Goal: Information Seeking & Learning: Learn about a topic

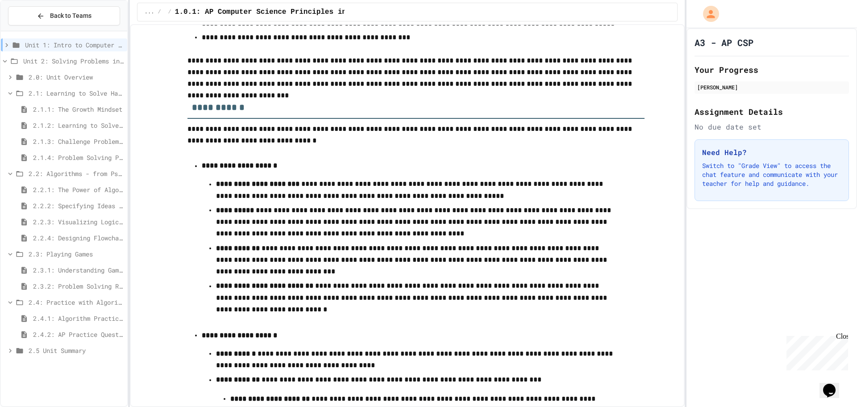
scroll to position [893, 0]
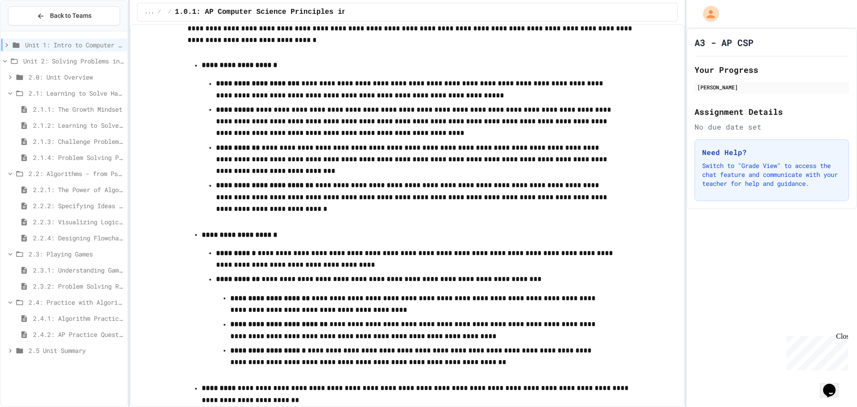
click at [92, 313] on span "2.4.1: Algorithm Practice Exercises" at bounding box center [78, 317] width 91 height 9
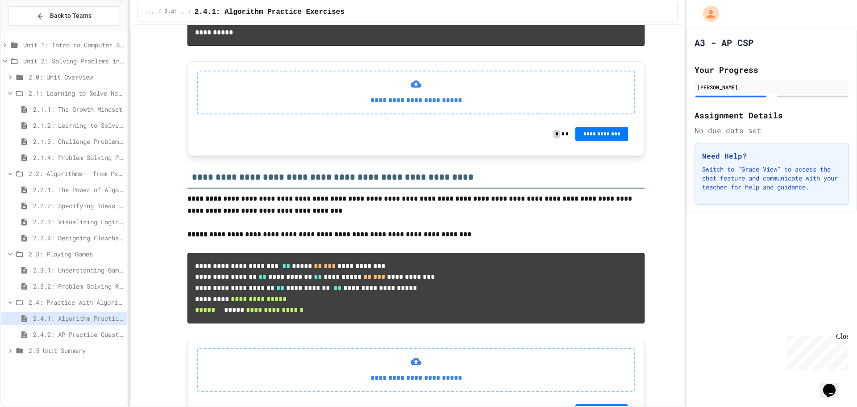
scroll to position [759, 0]
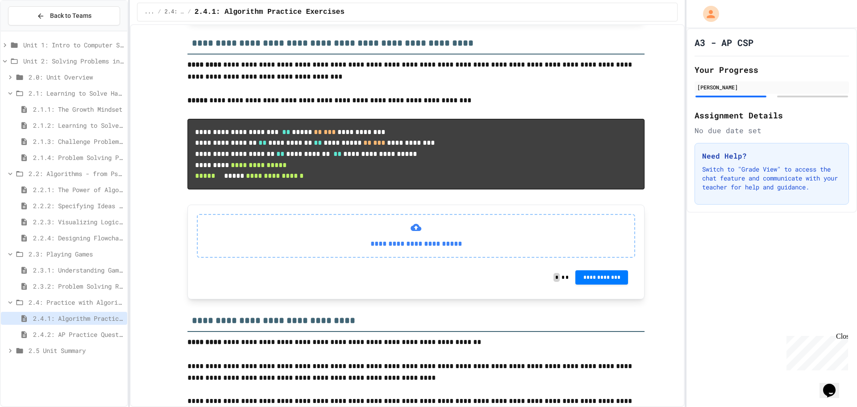
click at [95, 209] on span "2.2.2: Specifying Ideas with Pseudocode" at bounding box center [78, 205] width 91 height 9
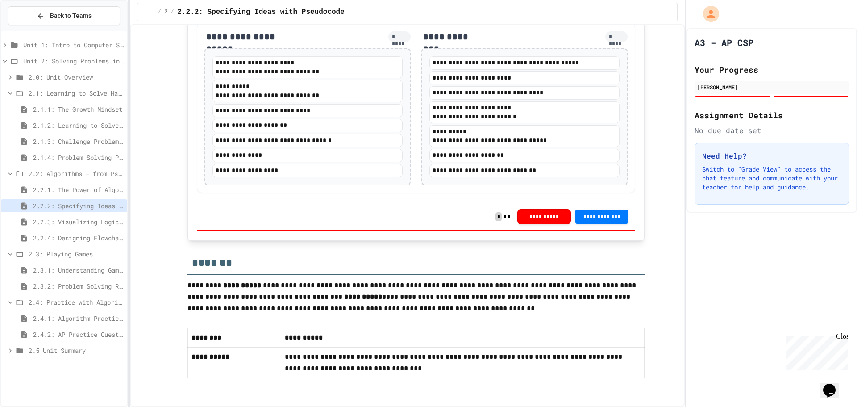
scroll to position [1749, 0]
click at [99, 218] on span "2.2.3: Visualizing Logic with Flowcharts" at bounding box center [78, 221] width 91 height 9
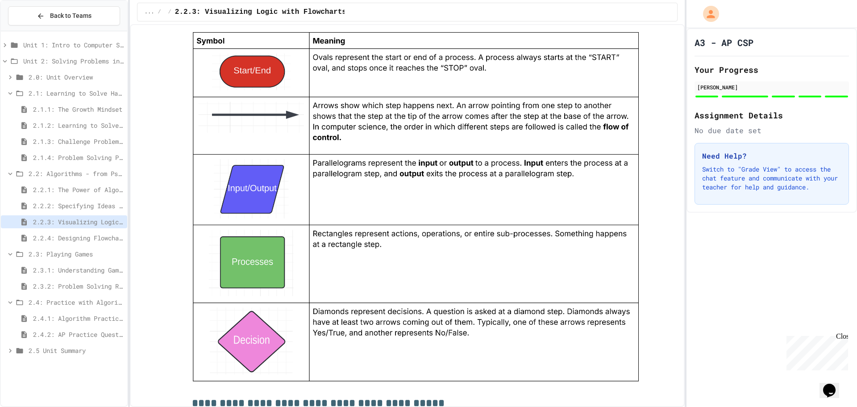
scroll to position [804, 0]
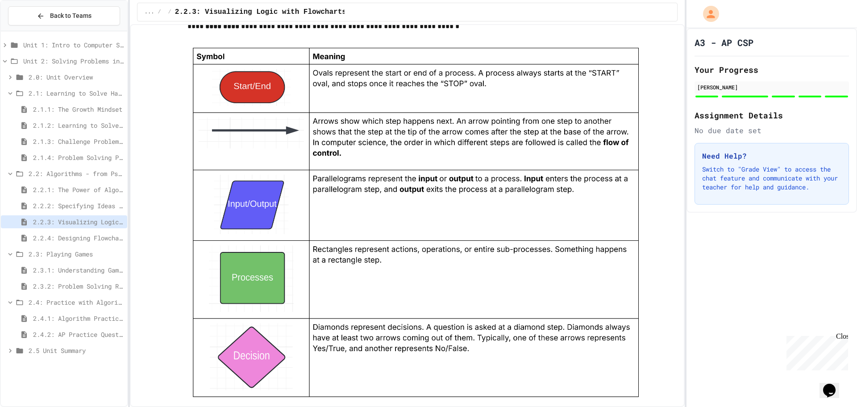
click at [79, 320] on span "2.4.1: Algorithm Practice Exercises" at bounding box center [78, 317] width 91 height 9
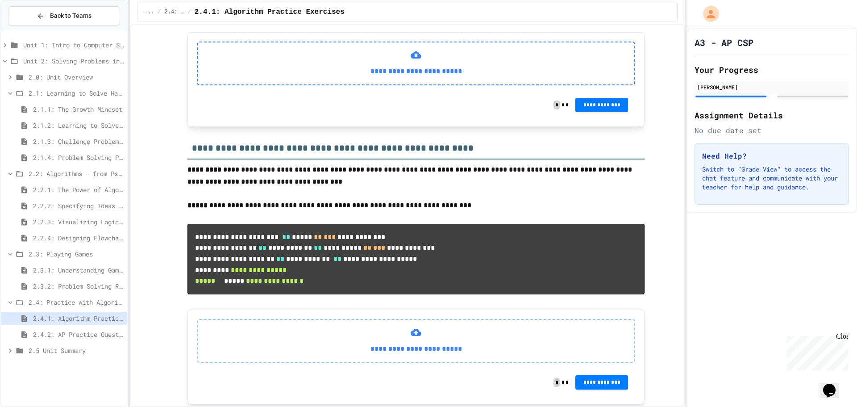
scroll to position [714, 0]
